Goal: Book appointment/travel/reservation

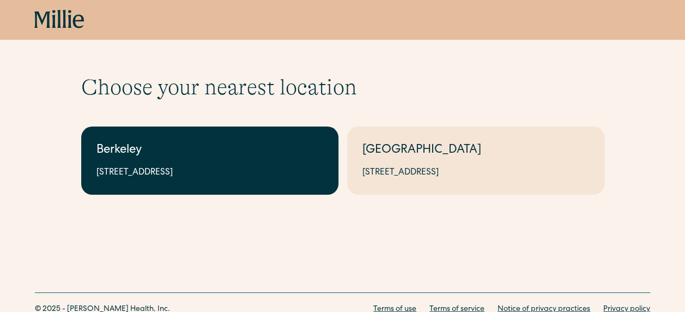
click at [158, 137] on link "Berkeley 2999 Regent St, Suite 524, Berkeley, CA 94705" at bounding box center [209, 160] width 257 height 68
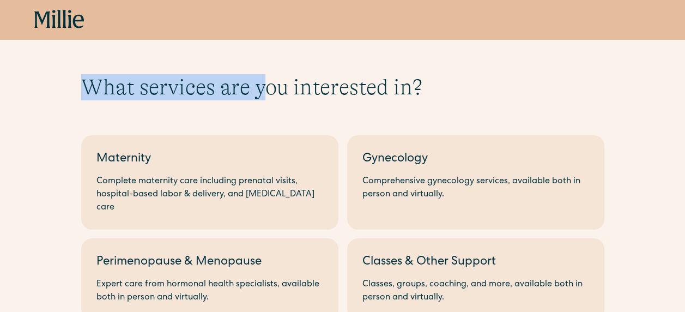
drag, startPoint x: 87, startPoint y: 90, endPoint x: 264, endPoint y: 90, distance: 177.2
click at [264, 90] on h1 "What services are you interested in?" at bounding box center [342, 87] width 523 height 26
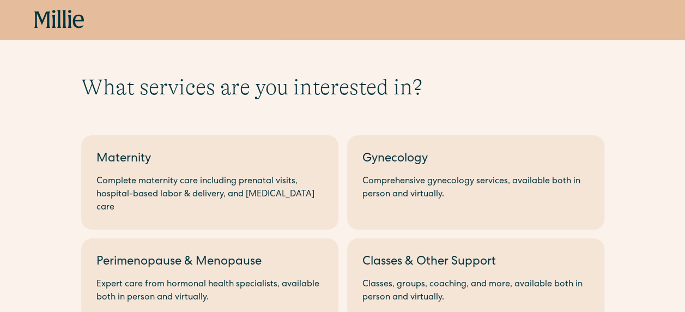
drag, startPoint x: 264, startPoint y: 90, endPoint x: 327, endPoint y: 90, distance: 63.2
click at [327, 90] on h1 "What services are you interested in?" at bounding box center [342, 87] width 523 height 26
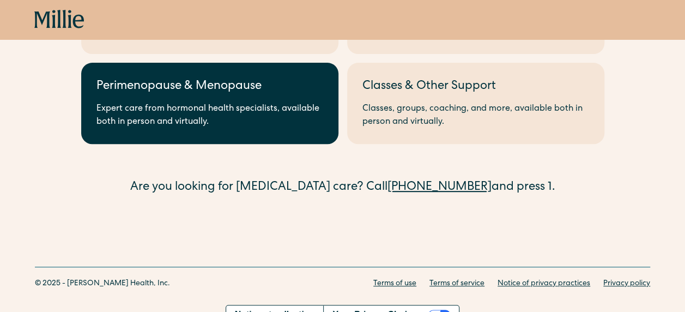
scroll to position [179, 0]
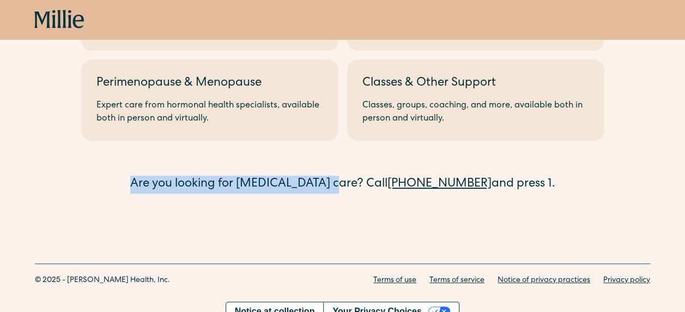
drag, startPoint x: 354, startPoint y: 171, endPoint x: 134, endPoint y: 167, distance: 219.7
click at [134, 176] on div "Are you looking for [MEDICAL_DATA] care? Call [PHONE_NUMBER] and press 1." at bounding box center [342, 185] width 523 height 18
drag, startPoint x: 134, startPoint y: 167, endPoint x: 172, endPoint y: 176, distance: 38.6
click at [172, 176] on div "Are you looking for [MEDICAL_DATA] care? Call [PHONE_NUMBER] and press 1." at bounding box center [342, 185] width 523 height 18
click at [222, 183] on div "What services are you interested in? Berkeley Maternity Complete maternity care…" at bounding box center [342, 44] width 685 height 368
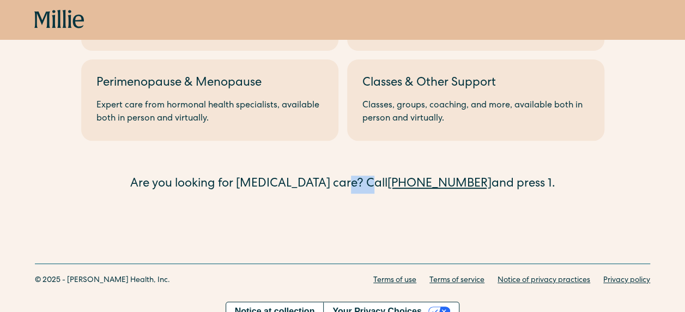
drag, startPoint x: 362, startPoint y: 169, endPoint x: 382, endPoint y: 170, distance: 19.7
click at [382, 176] on div "Are you looking for [MEDICAL_DATA] care? Call [PHONE_NUMBER] and press 1." at bounding box center [342, 185] width 523 height 18
drag, startPoint x: 382, startPoint y: 170, endPoint x: 385, endPoint y: 196, distance: 25.8
click at [385, 196] on div "What services are you interested in? Berkeley Maternity Complete maternity care…" at bounding box center [342, 44] width 685 height 368
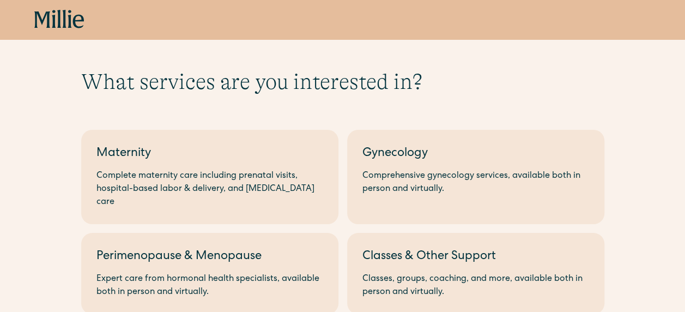
scroll to position [0, 0]
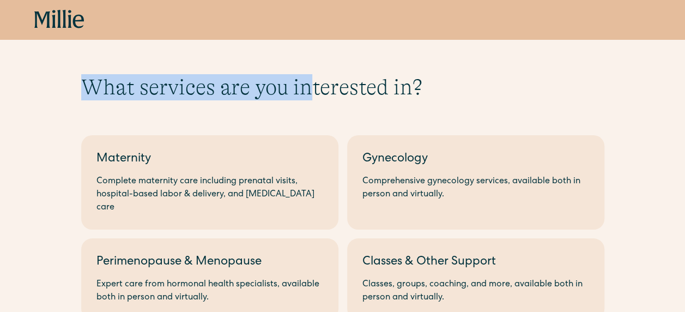
drag, startPoint x: 87, startPoint y: 87, endPoint x: 310, endPoint y: 88, distance: 223.0
click at [310, 88] on h1 "What services are you interested in?" at bounding box center [342, 87] width 523 height 26
drag, startPoint x: 310, startPoint y: 88, endPoint x: 315, endPoint y: 93, distance: 6.9
click at [315, 93] on h1 "What services are you interested in?" at bounding box center [342, 87] width 523 height 26
drag, startPoint x: 277, startPoint y: 95, endPoint x: 289, endPoint y: 106, distance: 16.2
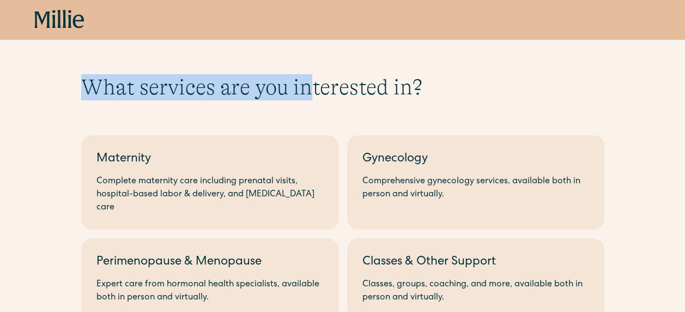
click at [278, 95] on h1 "What services are you interested in?" at bounding box center [342, 87] width 523 height 26
click at [278, 96] on h1 "What services are you interested in?" at bounding box center [342, 87] width 523 height 26
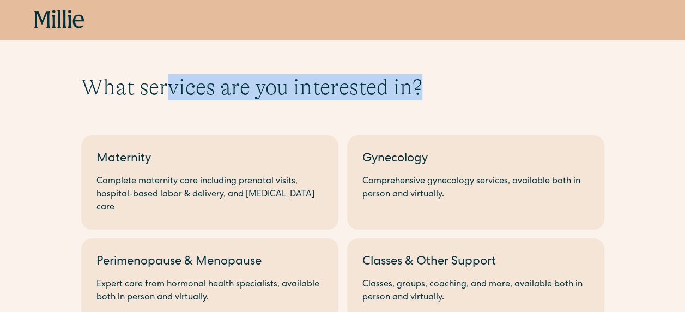
drag, startPoint x: 261, startPoint y: 70, endPoint x: 166, endPoint y: 67, distance: 95.5
click at [166, 67] on div "What services are you interested in? Berkeley Maternity Complete maternity care…" at bounding box center [342, 223] width 685 height 368
drag, startPoint x: 166, startPoint y: 67, endPoint x: 233, endPoint y: 80, distance: 68.3
click at [233, 80] on h1 "What services are you interested in?" at bounding box center [342, 87] width 523 height 26
click at [225, 99] on h1 "What services are you interested in?" at bounding box center [342, 87] width 523 height 26
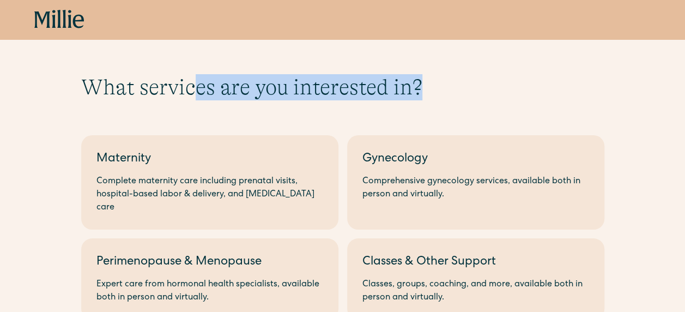
drag, startPoint x: 433, startPoint y: 80, endPoint x: 198, endPoint y: 78, distance: 234.4
click at [198, 78] on h1 "What services are you interested in?" at bounding box center [342, 87] width 523 height 26
drag, startPoint x: 198, startPoint y: 78, endPoint x: 234, endPoint y: 87, distance: 37.2
click at [234, 87] on h1 "What services are you interested in?" at bounding box center [342, 87] width 523 height 26
click at [314, 105] on div "What services are you interested in? Berkeley Maternity Complete maternity care…" at bounding box center [342, 223] width 523 height 298
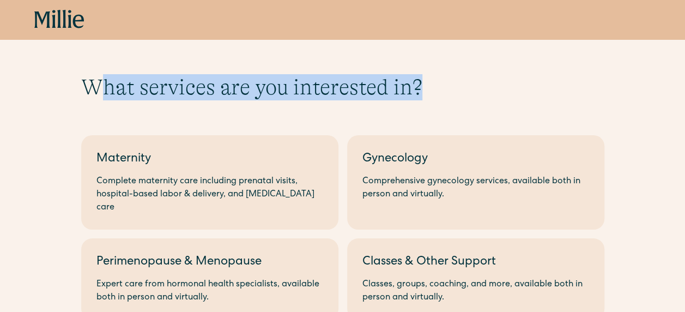
drag, startPoint x: 431, startPoint y: 87, endPoint x: 96, endPoint y: 92, distance: 334.2
click at [96, 92] on h1 "What services are you interested in?" at bounding box center [342, 87] width 523 height 26
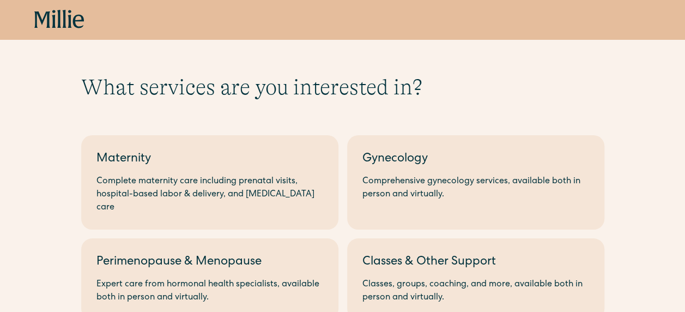
drag, startPoint x: 96, startPoint y: 92, endPoint x: 152, endPoint y: 100, distance: 56.3
click at [152, 100] on div "What services are you interested in? Berkeley Maternity Complete maternity care…" at bounding box center [342, 223] width 523 height 298
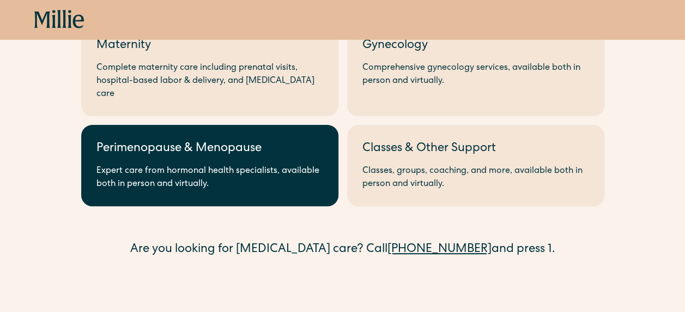
scroll to position [179, 0]
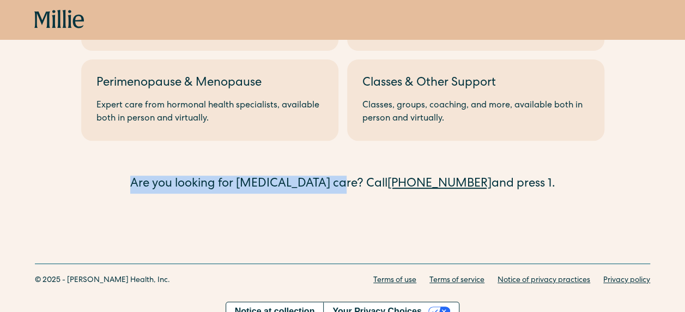
drag, startPoint x: 154, startPoint y: 171, endPoint x: 357, endPoint y: 167, distance: 202.8
click at [357, 176] on div "Are you looking for [MEDICAL_DATA] care? Call [PHONE_NUMBER] and press 1." at bounding box center [342, 185] width 523 height 18
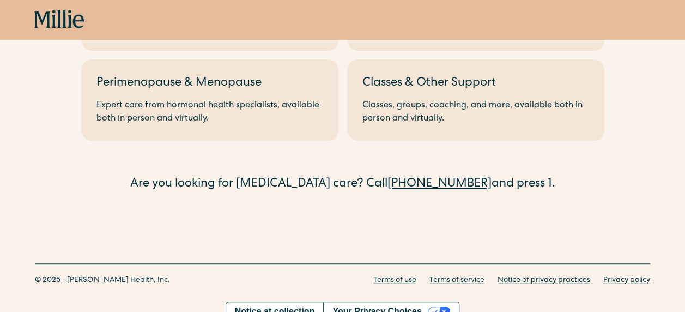
drag, startPoint x: 357, startPoint y: 167, endPoint x: 365, endPoint y: 174, distance: 11.2
click at [365, 176] on div "Are you looking for [MEDICAL_DATA] care? Call [PHONE_NUMBER] and press 1." at bounding box center [342, 185] width 523 height 18
drag, startPoint x: 360, startPoint y: 171, endPoint x: 381, endPoint y: 172, distance: 20.2
click at [381, 176] on div "Are you looking for [MEDICAL_DATA] care? Call [PHONE_NUMBER] and press 1." at bounding box center [342, 185] width 523 height 18
drag, startPoint x: 381, startPoint y: 172, endPoint x: 387, endPoint y: 184, distance: 14.1
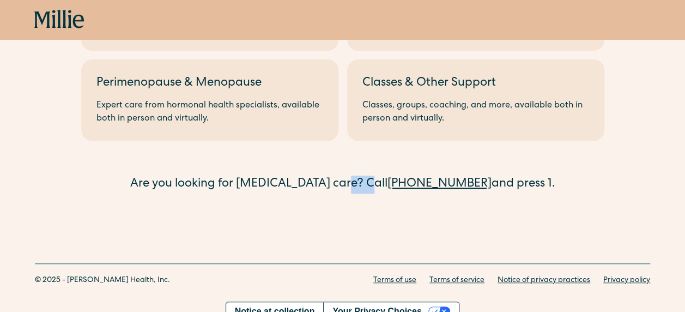
click at [383, 184] on div "What services are you interested in? Berkeley Maternity Complete maternity care…" at bounding box center [342, 44] width 685 height 368
click at [519, 176] on div "Are you looking for [MEDICAL_DATA] care? Call [PHONE_NUMBER] and press 1." at bounding box center [342, 185] width 523 height 18
drag, startPoint x: 534, startPoint y: 170, endPoint x: 156, endPoint y: 171, distance: 377.8
click at [156, 176] on div "Are you looking for [MEDICAL_DATA] care? Call [PHONE_NUMBER] and press 1." at bounding box center [342, 185] width 523 height 18
drag, startPoint x: 156, startPoint y: 171, endPoint x: 169, endPoint y: 197, distance: 29.3
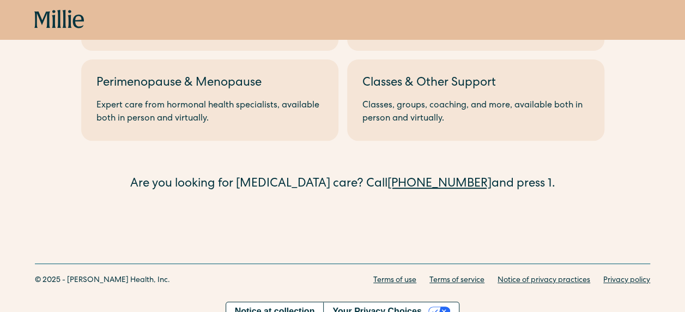
click at [169, 197] on div "What services are you interested in? Berkeley Maternity Complete maternity care…" at bounding box center [342, 44] width 685 height 368
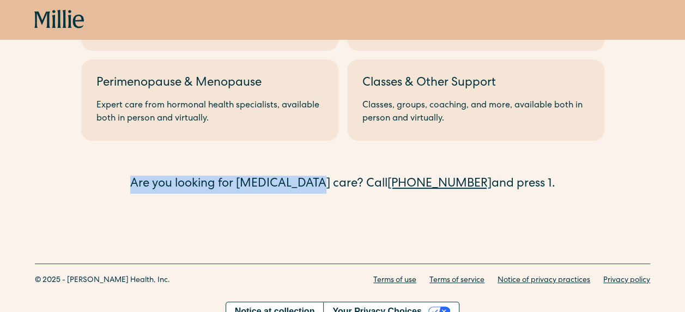
drag, startPoint x: 155, startPoint y: 172, endPoint x: 336, endPoint y: 177, distance: 180.5
click at [336, 177] on div "Are you looking for [MEDICAL_DATA] care? Call [PHONE_NUMBER] and press 1." at bounding box center [342, 185] width 523 height 18
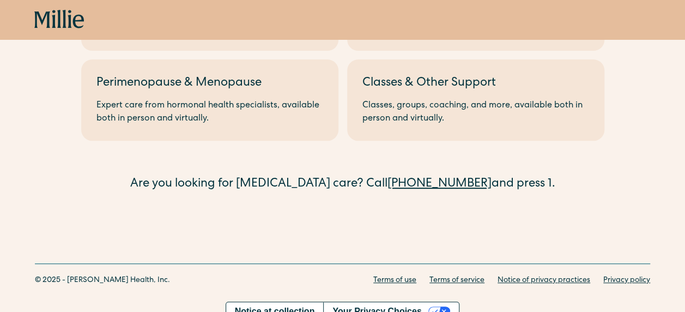
drag, startPoint x: 336, startPoint y: 177, endPoint x: 344, endPoint y: 214, distance: 38.0
click at [344, 214] on div "What services are you interested in? Berkeley Maternity Complete maternity care…" at bounding box center [342, 44] width 685 height 368
click at [377, 176] on div "Are you looking for [MEDICAL_DATA] care? Call [PHONE_NUMBER] and press 1." at bounding box center [342, 185] width 523 height 18
click at [379, 178] on div "Are you looking for [MEDICAL_DATA] care? Call [PHONE_NUMBER] and press 1." at bounding box center [342, 185] width 523 height 18
click at [388, 192] on div "What services are you interested in? Berkeley Maternity Complete maternity care…" at bounding box center [342, 44] width 685 height 368
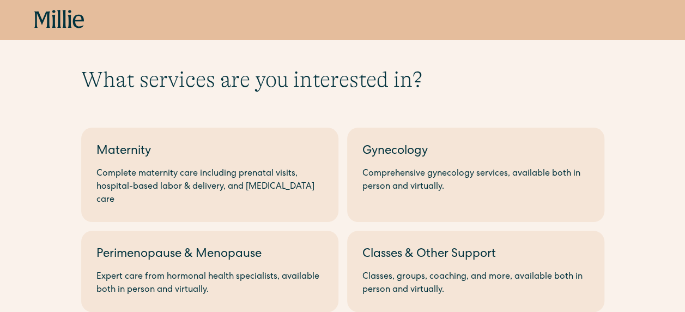
scroll to position [0, 0]
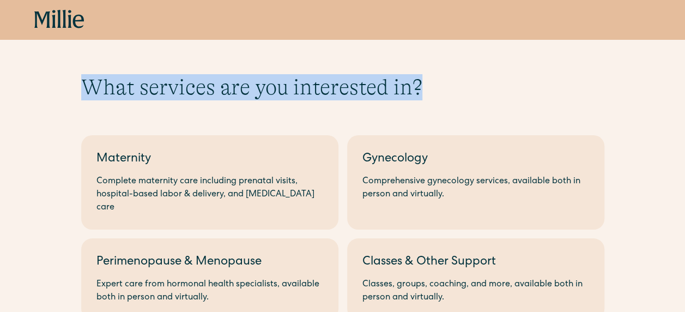
drag, startPoint x: 423, startPoint y: 92, endPoint x: 71, endPoint y: 87, distance: 352.2
click at [71, 87] on div "What services are you interested in? Berkeley Maternity Complete maternity care…" at bounding box center [342, 223] width 685 height 298
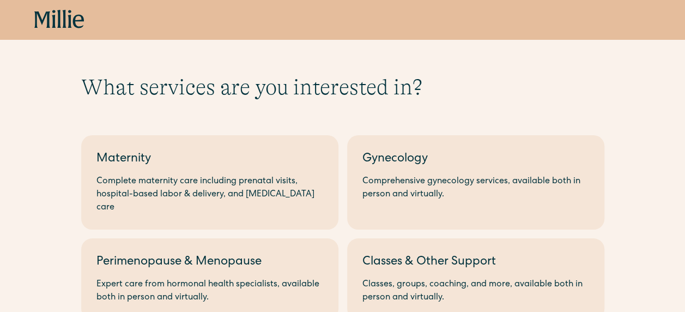
drag, startPoint x: 71, startPoint y: 87, endPoint x: 119, endPoint y: 104, distance: 50.9
click at [119, 104] on div "What services are you interested in? Berkeley Maternity Complete maternity care…" at bounding box center [342, 223] width 523 height 298
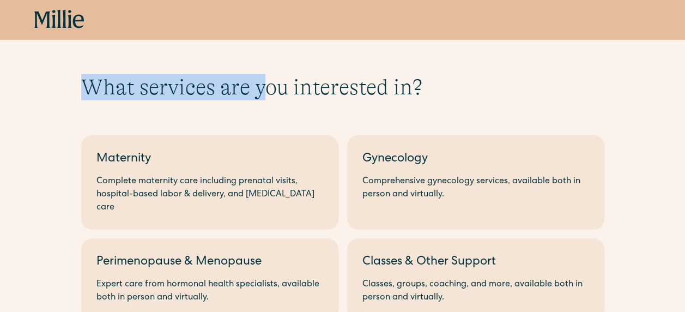
drag, startPoint x: 130, startPoint y: 82, endPoint x: 267, endPoint y: 82, distance: 136.8
click at [267, 82] on div "What services are you interested in? Berkeley Maternity Complete maternity care…" at bounding box center [342, 223] width 685 height 298
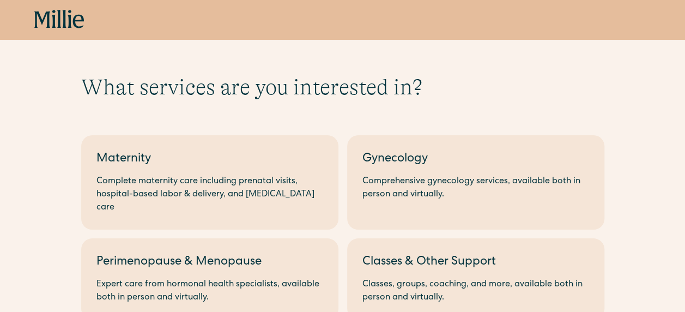
drag, startPoint x: 267, startPoint y: 82, endPoint x: 258, endPoint y: 106, distance: 25.9
click at [258, 106] on div "What services are you interested in? Berkeley Maternity Complete maternity care…" at bounding box center [342, 223] width 523 height 298
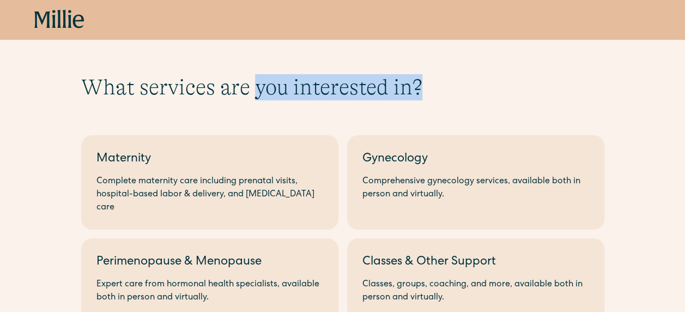
drag, startPoint x: 256, startPoint y: 95, endPoint x: 435, endPoint y: 94, distance: 178.8
click at [435, 94] on h1 "What services are you interested in?" at bounding box center [342, 87] width 523 height 26
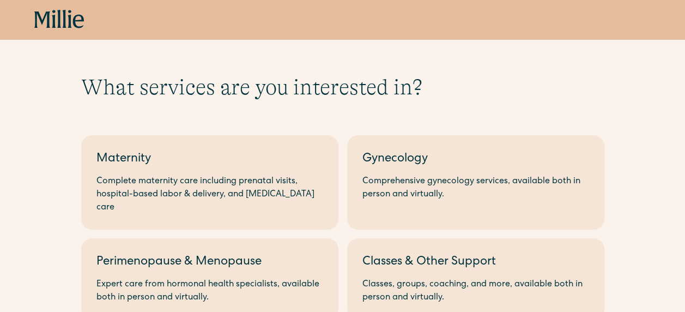
drag, startPoint x: 435, startPoint y: 94, endPoint x: 430, endPoint y: 93, distance: 5.7
click at [433, 105] on div "What services are you interested in? Berkeley Maternity Complete maternity care…" at bounding box center [342, 223] width 523 height 298
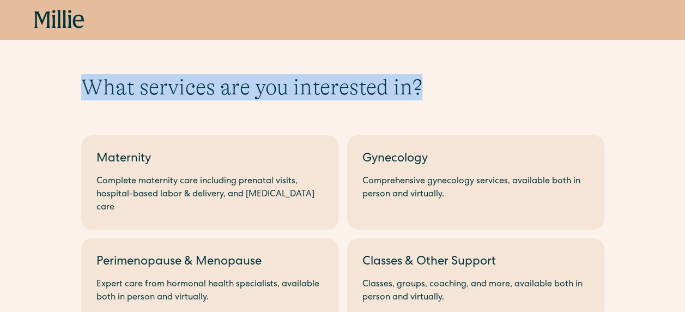
drag, startPoint x: 424, startPoint y: 83, endPoint x: 74, endPoint y: 89, distance: 350.0
click at [74, 89] on div "What services are you interested in? Berkeley Maternity Complete maternity care…" at bounding box center [342, 223] width 685 height 298
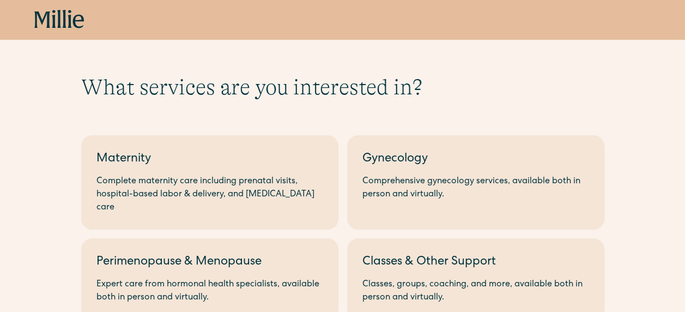
drag
click at [149, 106] on div "What services are you interested in? Berkeley Maternity Complete maternity care…" at bounding box center [342, 223] width 523 height 298
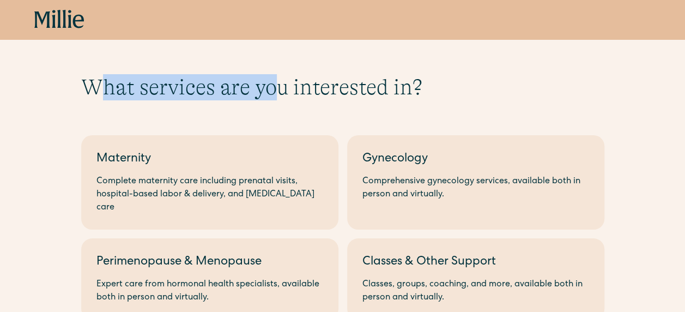
click at [282, 99] on h1 "What services are you interested in?" at bounding box center [342, 87] width 523 height 26
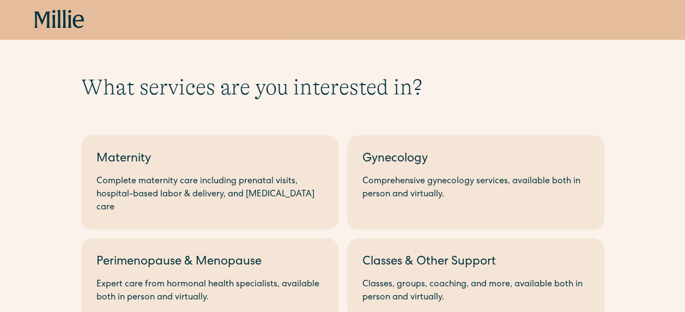
click at [278, 119] on div "What services are you interested in? Berkeley Maternity Complete maternity care…" at bounding box center [342, 223] width 523 height 298
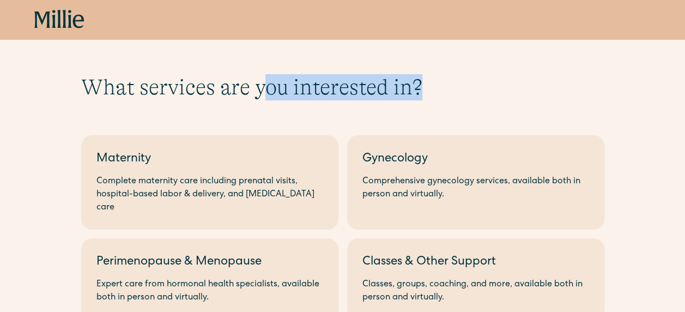
click at [439, 86] on h1 "What services are you interested in?" at bounding box center [342, 87] width 523 height 26
click at [439, 100] on div "What services are you interested in? Berkeley Maternity Complete maternity care…" at bounding box center [342, 223] width 523 height 298
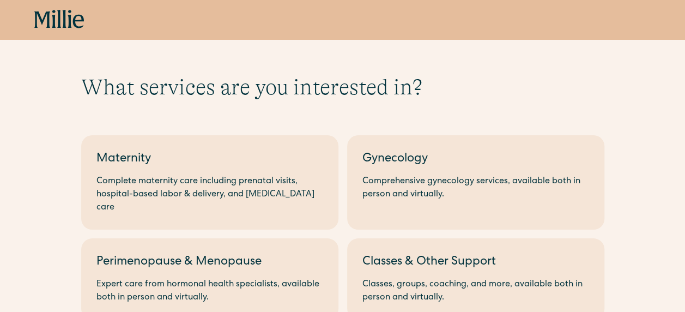
click at [426, 102] on div "What services are you interested in? Berkeley Maternity Complete maternity care…" at bounding box center [342, 223] width 523 height 298
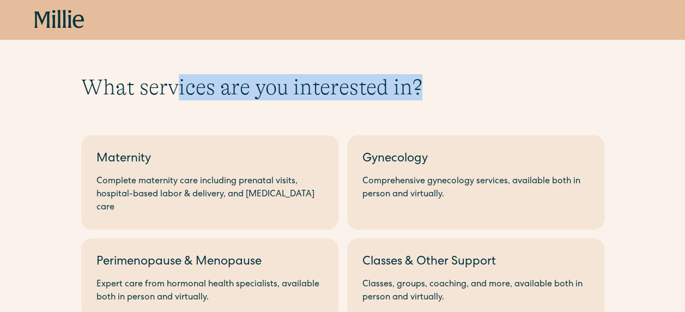
click at [173, 100] on h1 "What services are you interested in?" at bounding box center [342, 87] width 523 height 26
click at [168, 100] on div "What services are you interested in? Berkeley Maternity Complete maternity care…" at bounding box center [342, 223] width 523 height 298
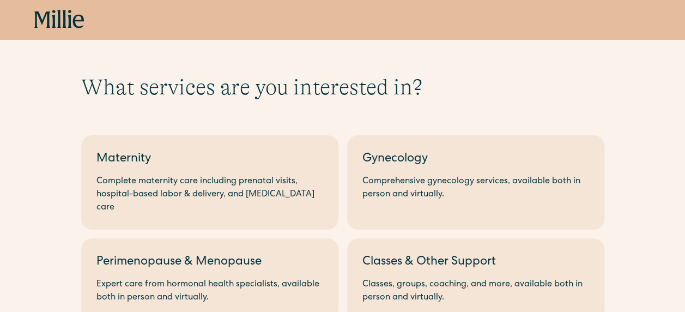
click at [73, 93] on div "What services are you interested in? Berkeley Maternity Complete maternity care…" at bounding box center [342, 223] width 685 height 298
click at [92, 83] on h1 "What services are you interested in?" at bounding box center [342, 87] width 523 height 26
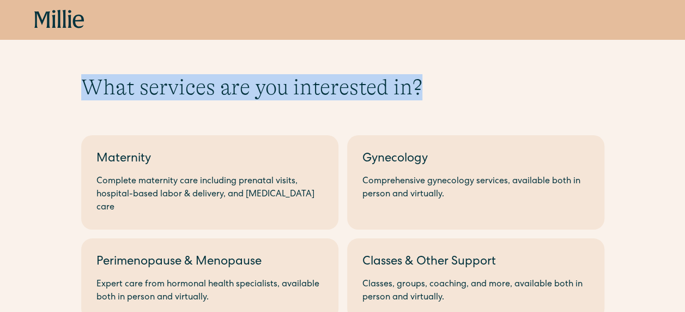
click at [439, 89] on h1 "What services are you interested in?" at bounding box center [342, 87] width 523 height 26
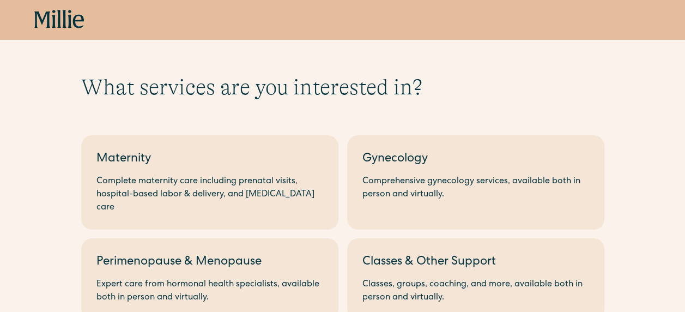
click at [427, 110] on div "What services are you interested in? Berkeley Maternity Complete maternity care…" at bounding box center [342, 223] width 523 height 298
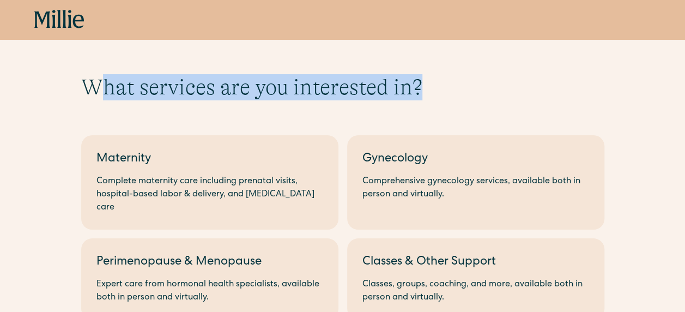
click at [93, 90] on h1 "What services are you interested in?" at bounding box center [342, 87] width 523 height 26
click at [118, 98] on h1 "What services are you interested in?" at bounding box center [342, 87] width 523 height 26
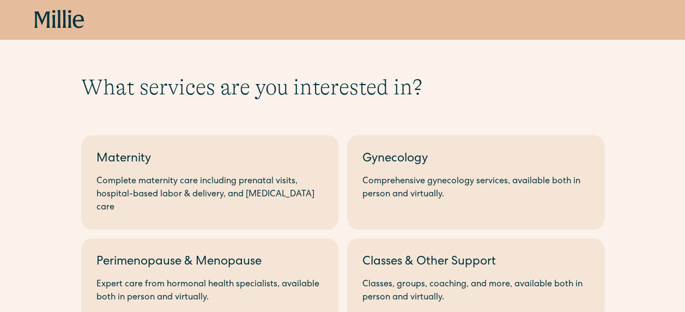
click at [91, 90] on h1 "What services are you interested in?" at bounding box center [342, 87] width 523 height 26
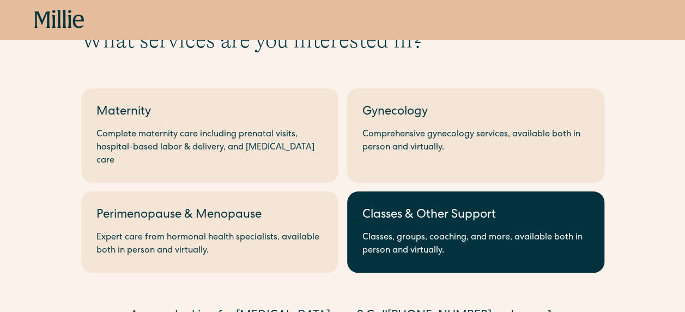
scroll to position [179, 0]
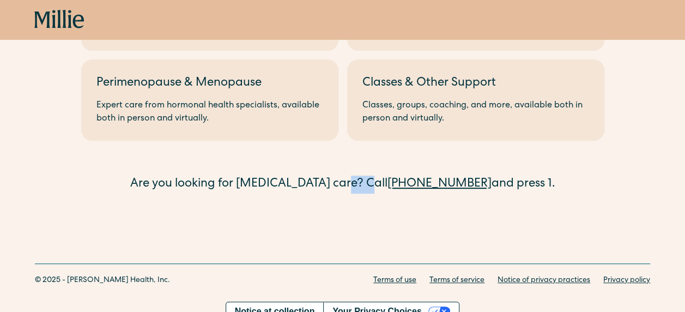
click at [382, 176] on div "Are you looking for [MEDICAL_DATA] care? Call [PHONE_NUMBER] and press 1." at bounding box center [342, 185] width 523 height 18
click at [304, 182] on div "What services are you interested in? Berkeley Maternity Complete maternity care…" at bounding box center [342, 44] width 685 height 368
click at [535, 176] on div "Are you looking for [MEDICAL_DATA] care? Call [PHONE_NUMBER] and press 1." at bounding box center [342, 185] width 523 height 18
click at [534, 188] on div "What services are you interested in? Berkeley Maternity Complete maternity care…" at bounding box center [342, 44] width 685 height 368
click at [534, 176] on div "Are you looking for [MEDICAL_DATA] care? Call [PHONE_NUMBER] and press 1." at bounding box center [342, 185] width 523 height 18
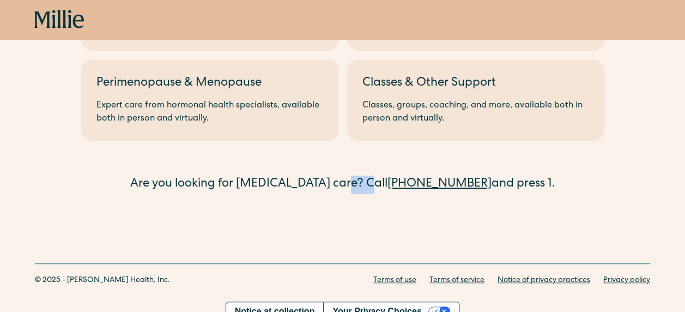
click at [133, 176] on div "Are you looking for [MEDICAL_DATA] care? Call [PHONE_NUMBER] and press 1." at bounding box center [342, 185] width 523 height 18
click at [157, 196] on div "What services are you interested in? Berkeley Maternity Complete maternity care…" at bounding box center [342, 44] width 685 height 368
click at [153, 176] on div "Are you looking for [MEDICAL_DATA] care? Call [PHONE_NUMBER] and press 1." at bounding box center [342, 185] width 523 height 18
click at [540, 179] on div "Are you looking for [MEDICAL_DATA] care? Call [PHONE_NUMBER] and press 1." at bounding box center [342, 185] width 523 height 18
click at [550, 188] on div "What services are you interested in? Berkeley Maternity Complete maternity care…" at bounding box center [342, 44] width 685 height 368
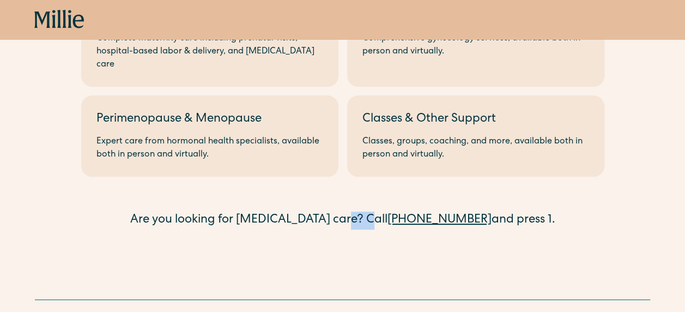
scroll to position [124, 0]
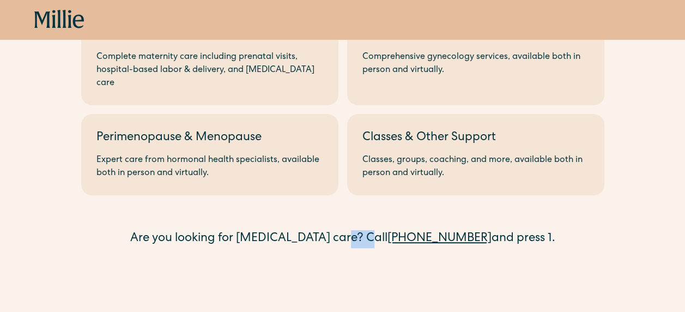
click at [284, 205] on div "Berkeley Maternity Complete maternity care including prenatal visits, hospital-…" at bounding box center [342, 125] width 523 height 246
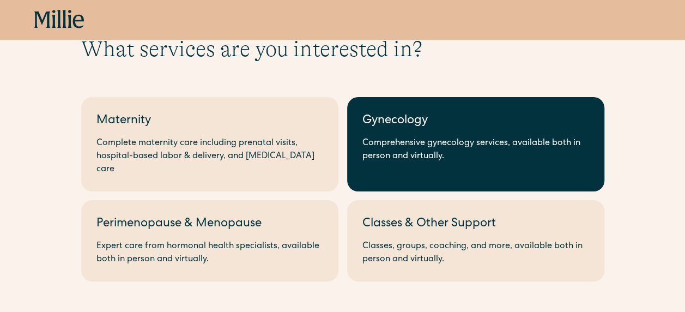
scroll to position [15, 0]
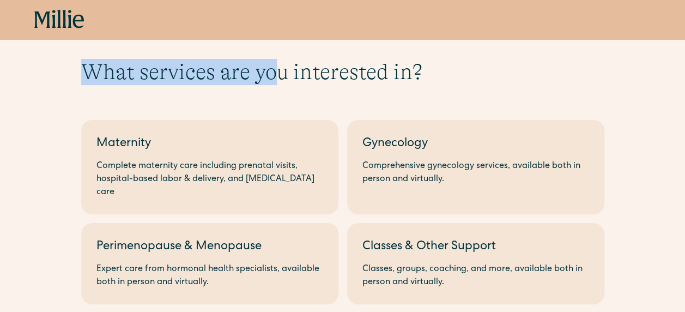
click at [281, 81] on h1 "What services are you interested in?" at bounding box center [342, 72] width 523 height 26
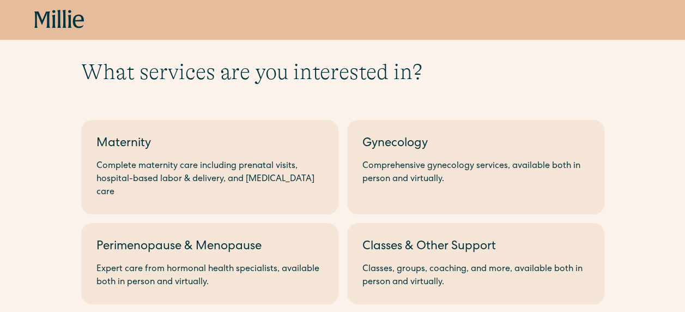
click at [282, 108] on div "What services are you interested in? Berkeley Maternity Complete maternity care…" at bounding box center [342, 208] width 523 height 298
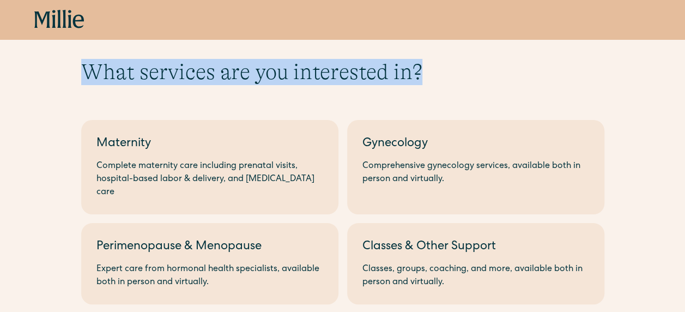
click at [89, 77] on h1 "What services are you interested in?" at bounding box center [342, 72] width 523 height 26
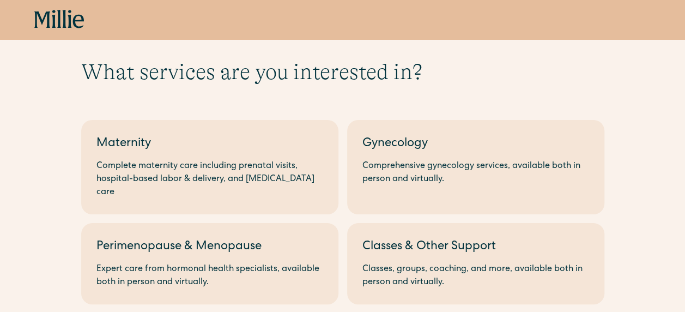
click at [249, 113] on div "Berkeley Maternity Complete maternity care including prenatal visits, hospital-…" at bounding box center [342, 234] width 523 height 246
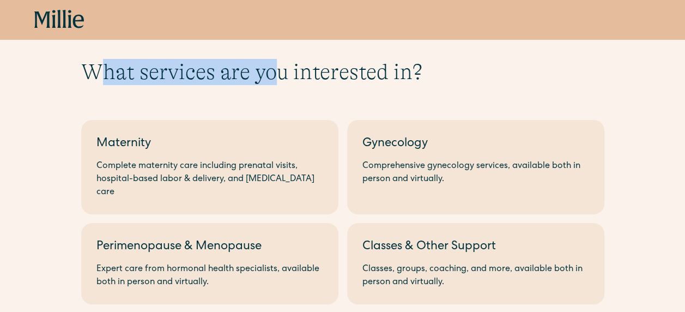
click at [281, 77] on h1 "What services are you interested in?" at bounding box center [342, 72] width 523 height 26
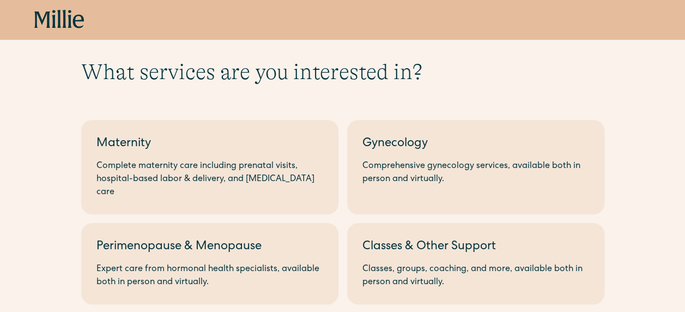
click at [291, 98] on div "What services are you interested in? Berkeley Maternity Complete maternity care…" at bounding box center [342, 208] width 523 height 298
click at [315, 93] on div "What services are you interested in? Berkeley Maternity Complete maternity care…" at bounding box center [342, 208] width 523 height 298
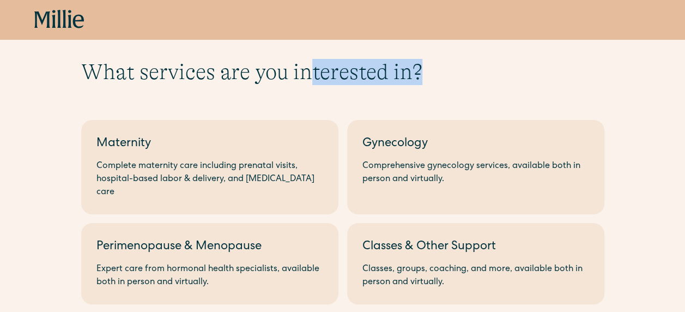
click at [312, 74] on h1 "What services are you interested in?" at bounding box center [342, 72] width 523 height 26
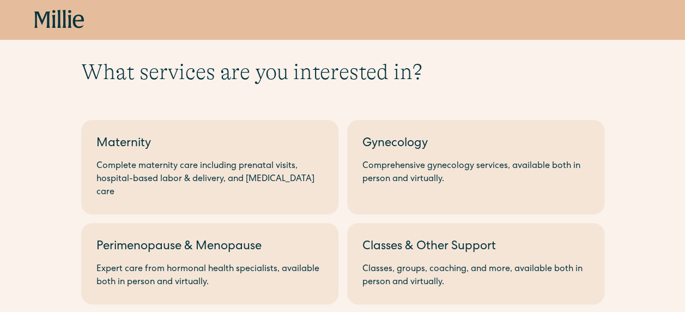
click at [490, 101] on div "What services are you interested in? Berkeley Maternity Complete maternity care…" at bounding box center [342, 208] width 523 height 298
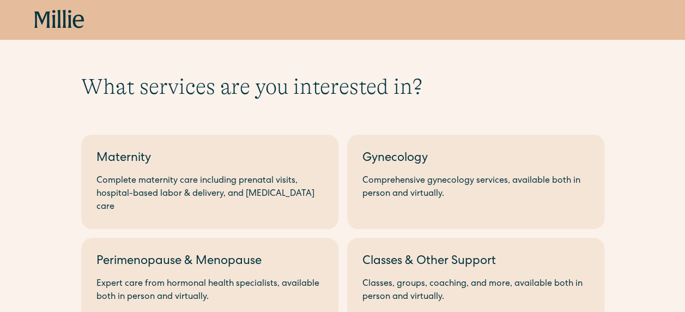
scroll to position [0, 0]
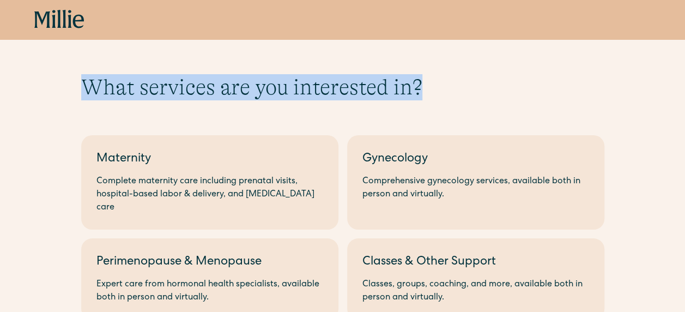
click at [420, 90] on div "What services are you interested in? Berkeley Maternity Complete maternity care…" at bounding box center [342, 223] width 685 height 298
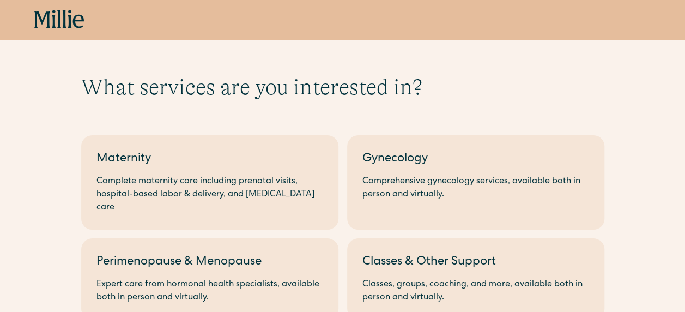
click at [432, 113] on div "What services are you interested in? Berkeley Maternity Complete maternity care…" at bounding box center [342, 223] width 523 height 298
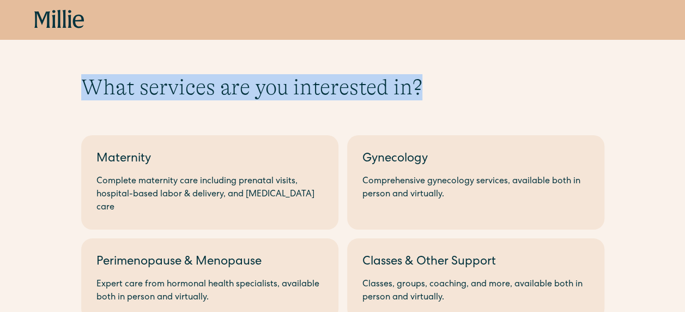
click at [79, 89] on div "What services are you interested in? Berkeley Maternity Complete maternity care…" at bounding box center [342, 223] width 685 height 298
click at [89, 93] on h1 "What services are you interested in?" at bounding box center [342, 87] width 523 height 26
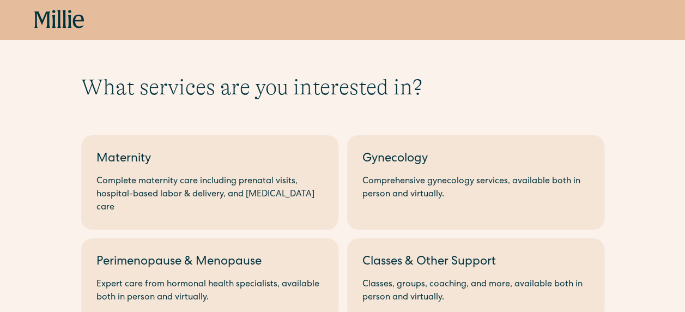
click at [85, 100] on div "What services are you interested in? Berkeley Maternity Complete maternity care…" at bounding box center [342, 223] width 523 height 298
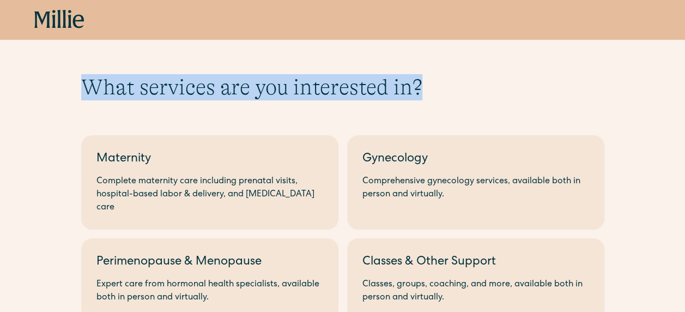
click at [425, 83] on h1 "What services are you interested in?" at bounding box center [342, 87] width 523 height 26
click at [424, 95] on h1 "What services are you interested in?" at bounding box center [342, 87] width 523 height 26
click at [422, 89] on h1 "What services are you interested in?" at bounding box center [342, 87] width 523 height 26
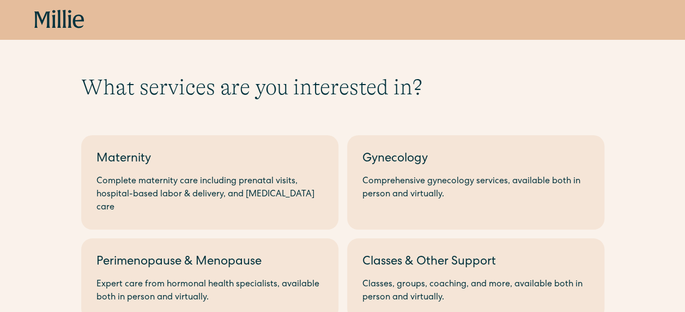
click at [442, 97] on h1 "What services are you interested in?" at bounding box center [342, 87] width 523 height 26
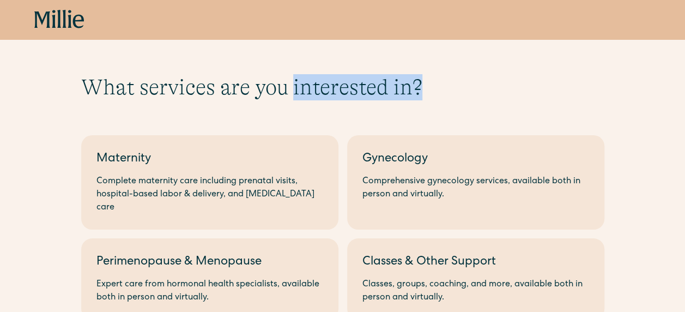
click at [294, 95] on h1 "What services are you interested in?" at bounding box center [342, 87] width 523 height 26
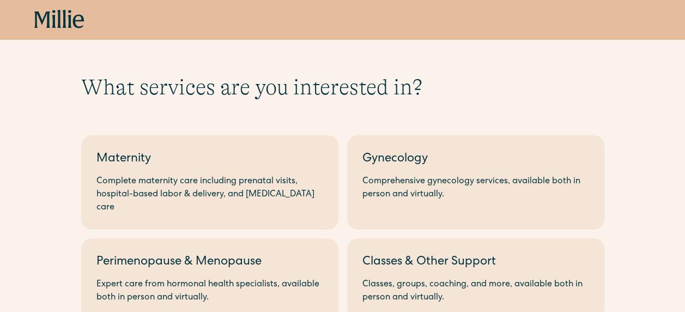
click at [331, 101] on div "What services are you interested in? Berkeley Maternity Complete maternity care…" at bounding box center [342, 223] width 523 height 298
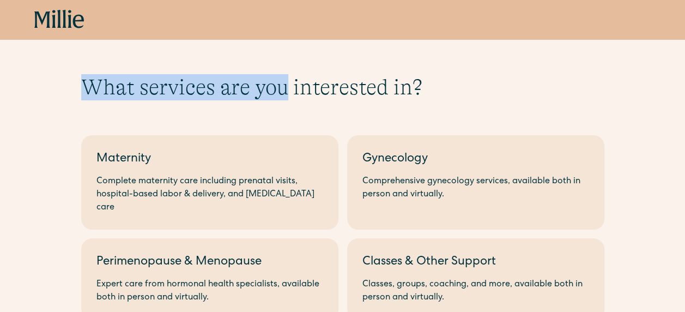
click at [85, 88] on h1 "What services are you interested in?" at bounding box center [342, 87] width 523 height 26
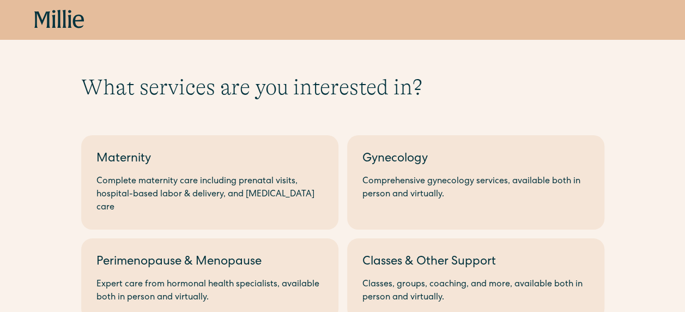
click at [90, 109] on div "What services are you interested in? Berkeley Maternity Complete maternity care…" at bounding box center [342, 223] width 523 height 298
click at [89, 90] on h1 "What services are you interested in?" at bounding box center [342, 87] width 523 height 26
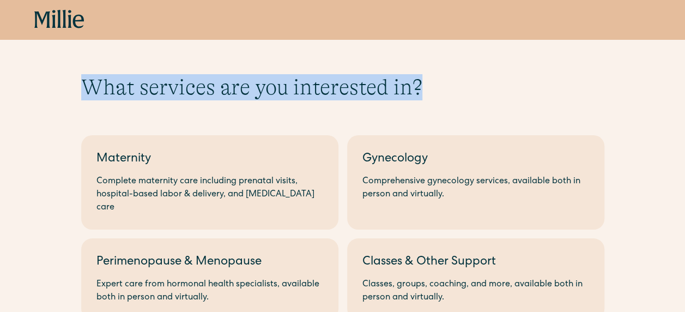
click at [419, 89] on h1 "What services are you interested in?" at bounding box center [342, 87] width 523 height 26
click at [447, 95] on h1 "What services are you interested in?" at bounding box center [342, 87] width 523 height 26
click at [430, 90] on h1 "What services are you interested in?" at bounding box center [342, 87] width 523 height 26
